Goal: Find specific page/section: Find specific page/section

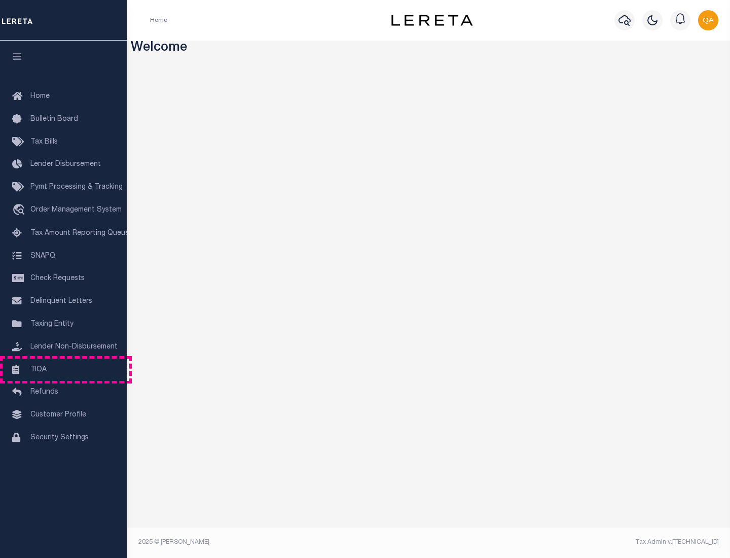
click at [63, 369] on link "TIQA" at bounding box center [63, 369] width 127 height 23
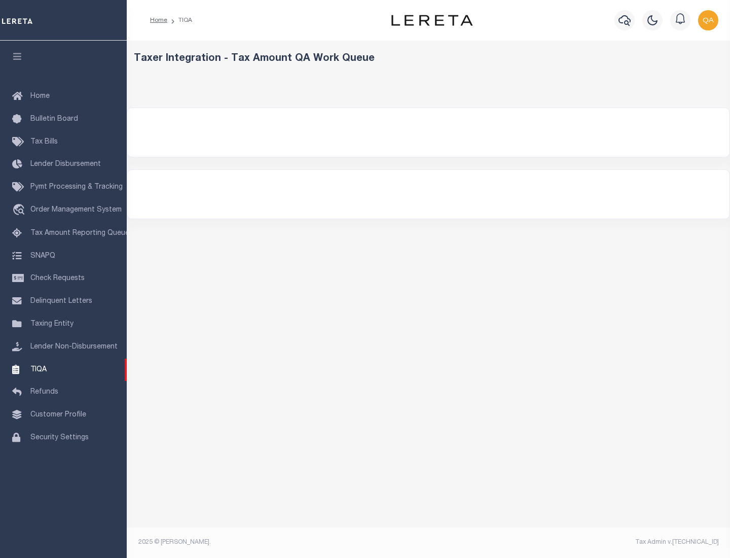
select select "200"
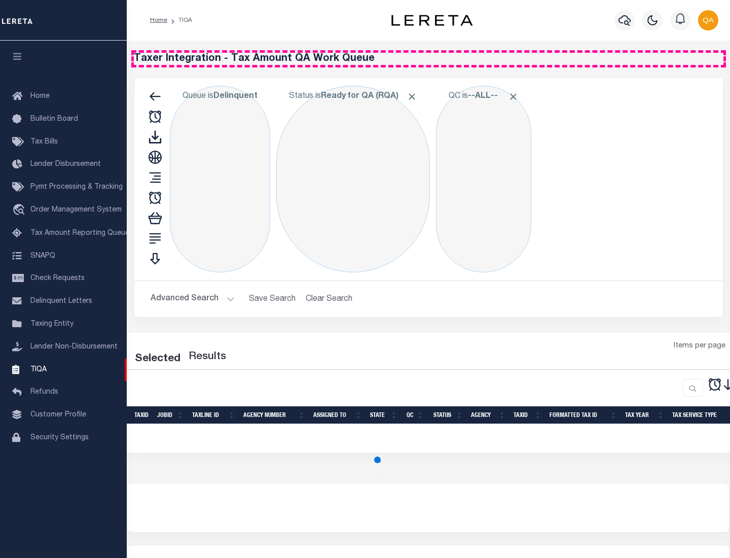
select select "200"
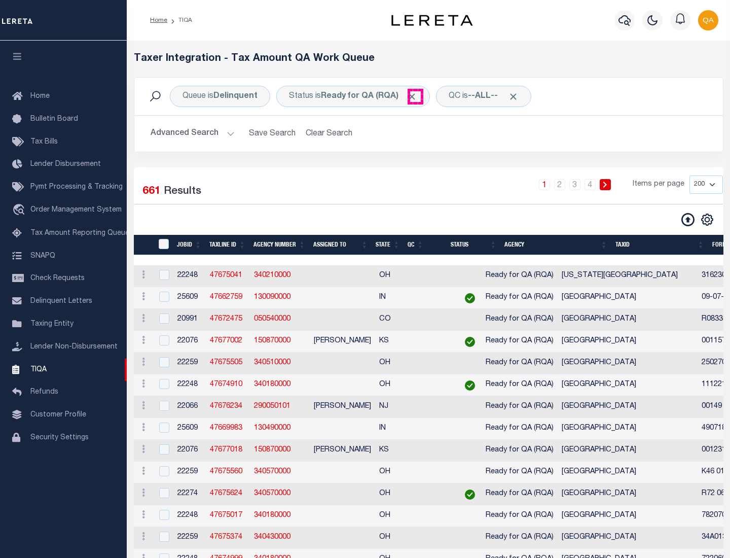
click at [415, 96] on span "Click to Remove" at bounding box center [411, 96] width 11 height 11
